Goal: Transaction & Acquisition: Purchase product/service

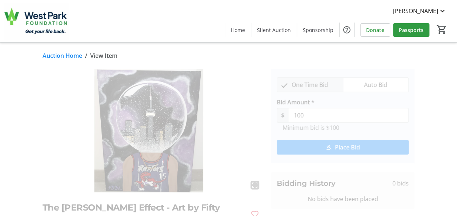
click at [62, 53] on link "Auction Home" at bounding box center [62, 55] width 40 height 9
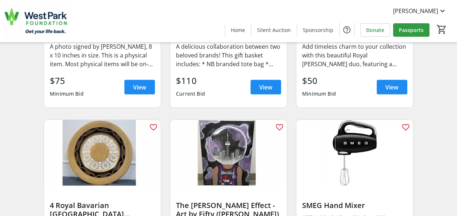
scroll to position [3564, 0]
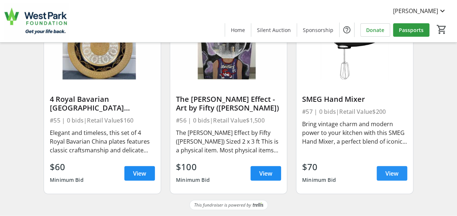
click at [390, 167] on span at bounding box center [391, 173] width 31 height 17
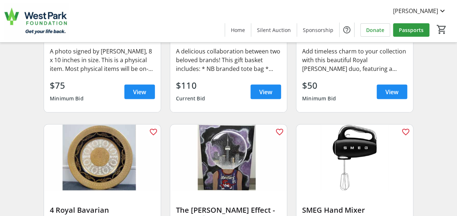
scroll to position [3564, 0]
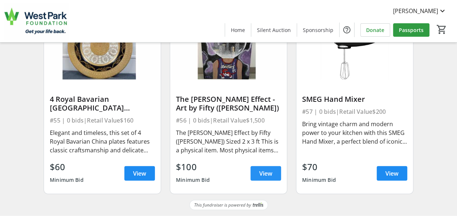
click at [254, 175] on span at bounding box center [265, 173] width 31 height 17
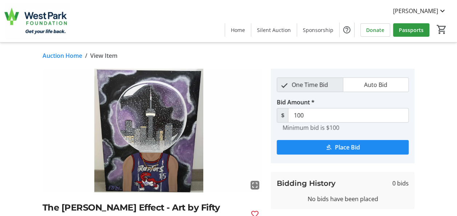
scroll to position [174, 0]
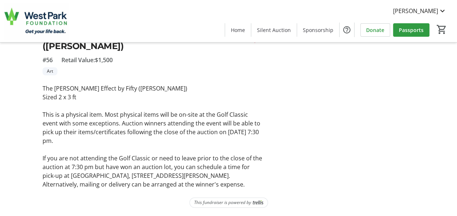
drag, startPoint x: 211, startPoint y: 184, endPoint x: 35, endPoint y: 116, distance: 188.6
click at [35, 116] on div "fullscreen The Carter Effect - Art by Fifty (Adam McKnight) #56 Retail Value: $…" at bounding box center [228, 41] width 457 height 294
copy div "This is a physical item. Most physical items will be on-site at the Golf Classi…"
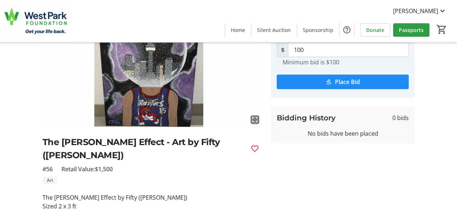
scroll to position [0, 0]
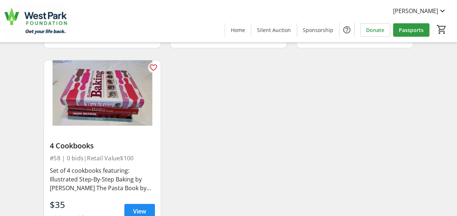
scroll to position [3748, 0]
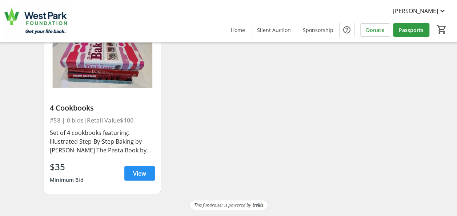
drag, startPoint x: 160, startPoint y: 178, endPoint x: 146, endPoint y: 175, distance: 13.7
click at [158, 177] on div "4 Cookbooks #58 | 0 bids | Retail Value $100 Set of 4 cookbooks featuring: Illu…" at bounding box center [102, 140] width 117 height 105
click at [146, 175] on span at bounding box center [139, 173] width 31 height 17
